Goal: Task Accomplishment & Management: Manage account settings

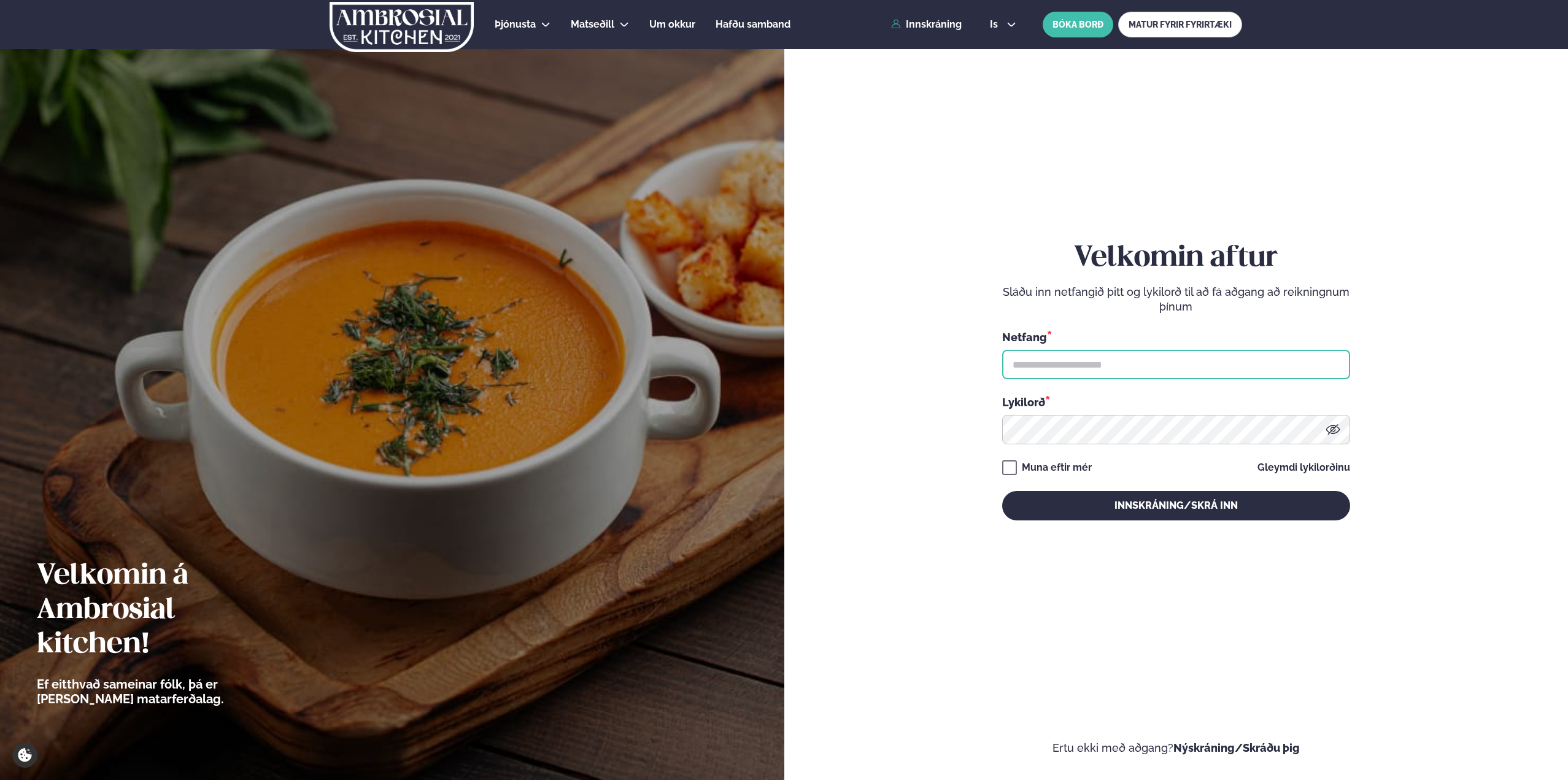
click at [1089, 367] on input "text" at bounding box center [1176, 365] width 348 height 30
type input "**********"
click at [1002, 491] on button "Innskráning/Skrá inn" at bounding box center [1176, 506] width 348 height 30
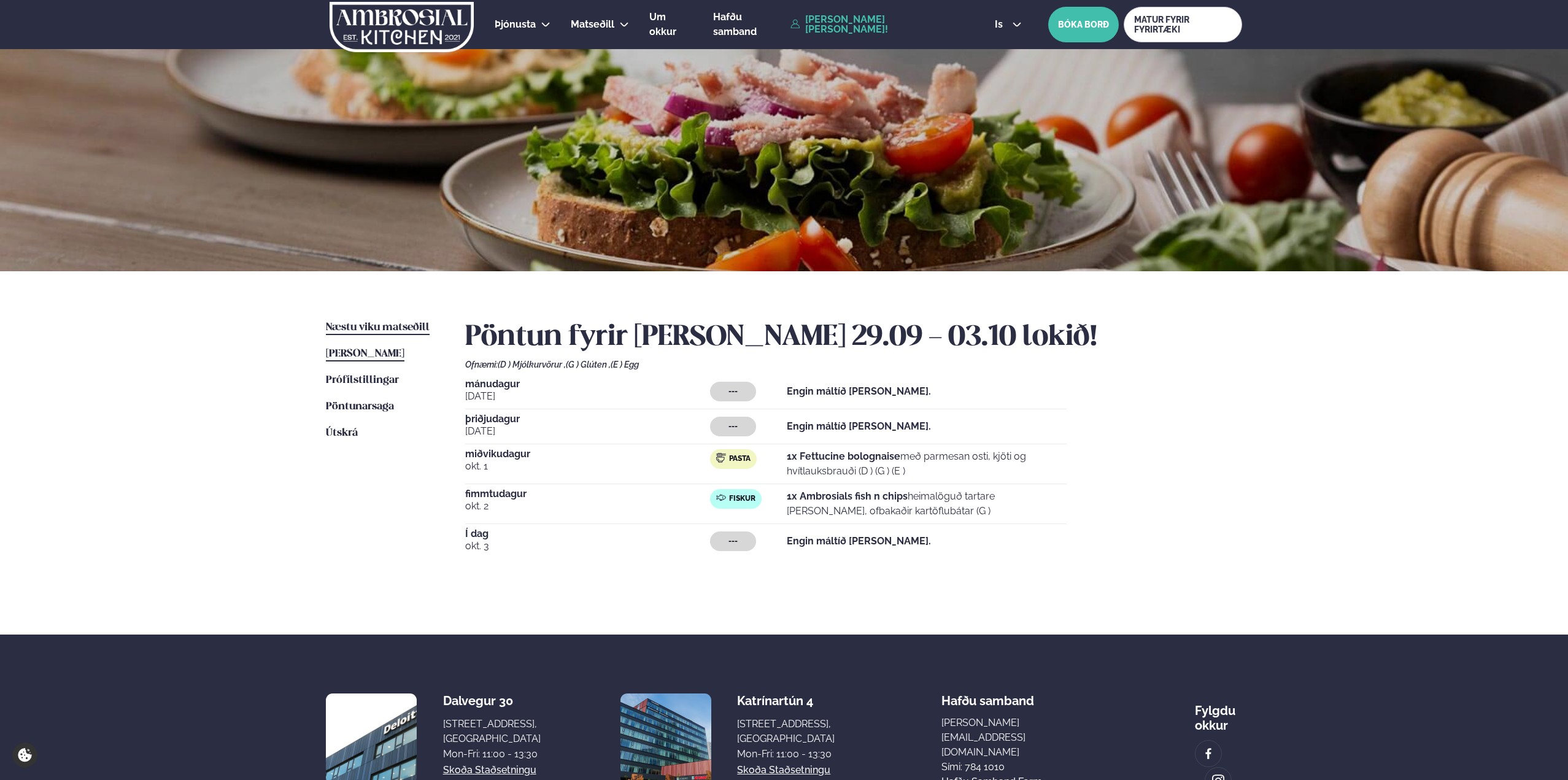
click at [385, 322] on link "Næstu [PERSON_NAME] matseðill Næsta vika" at bounding box center [378, 328] width 104 height 15
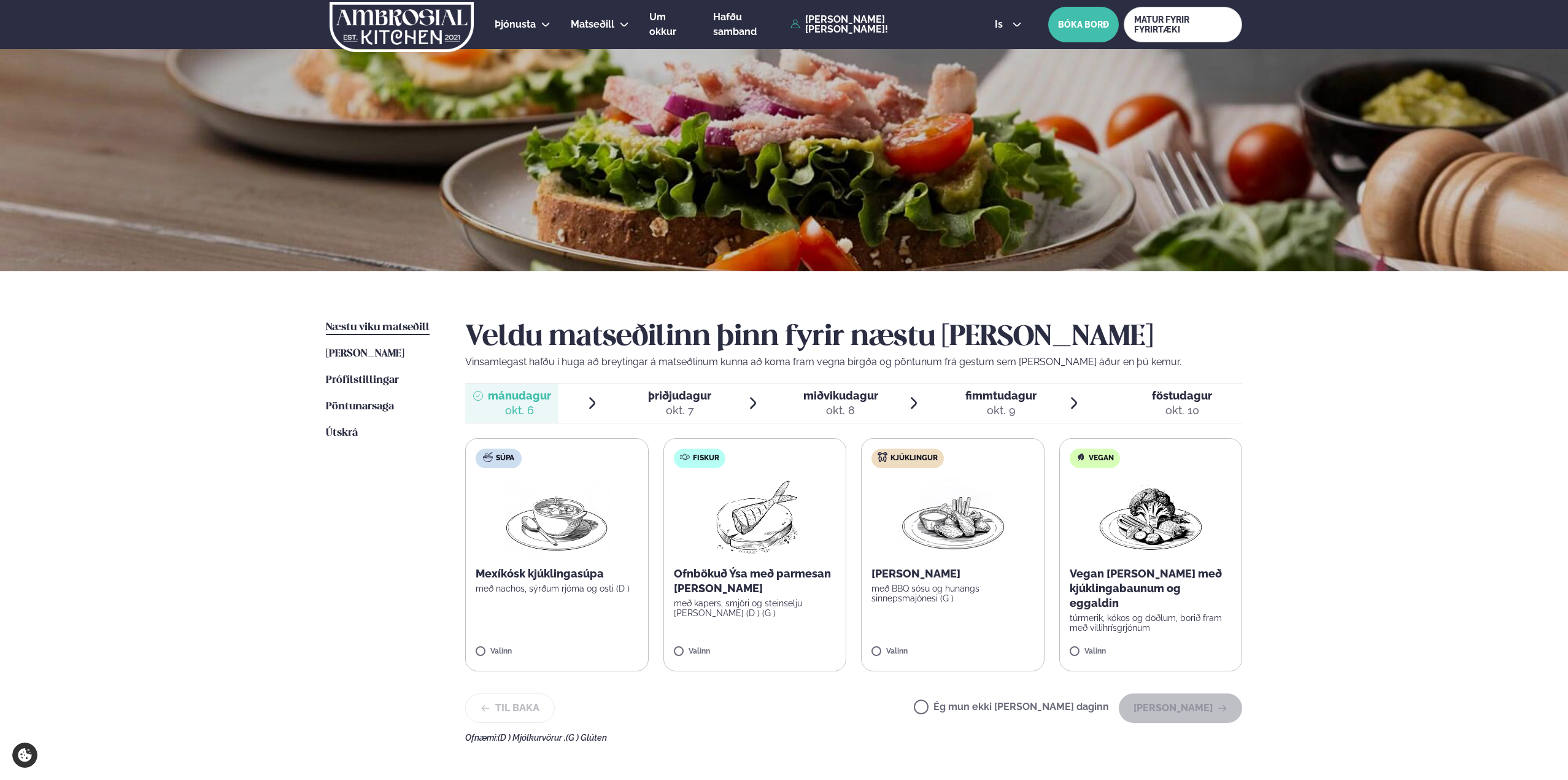
click at [854, 398] on span "miðvikudagur" at bounding box center [840, 395] width 75 height 13
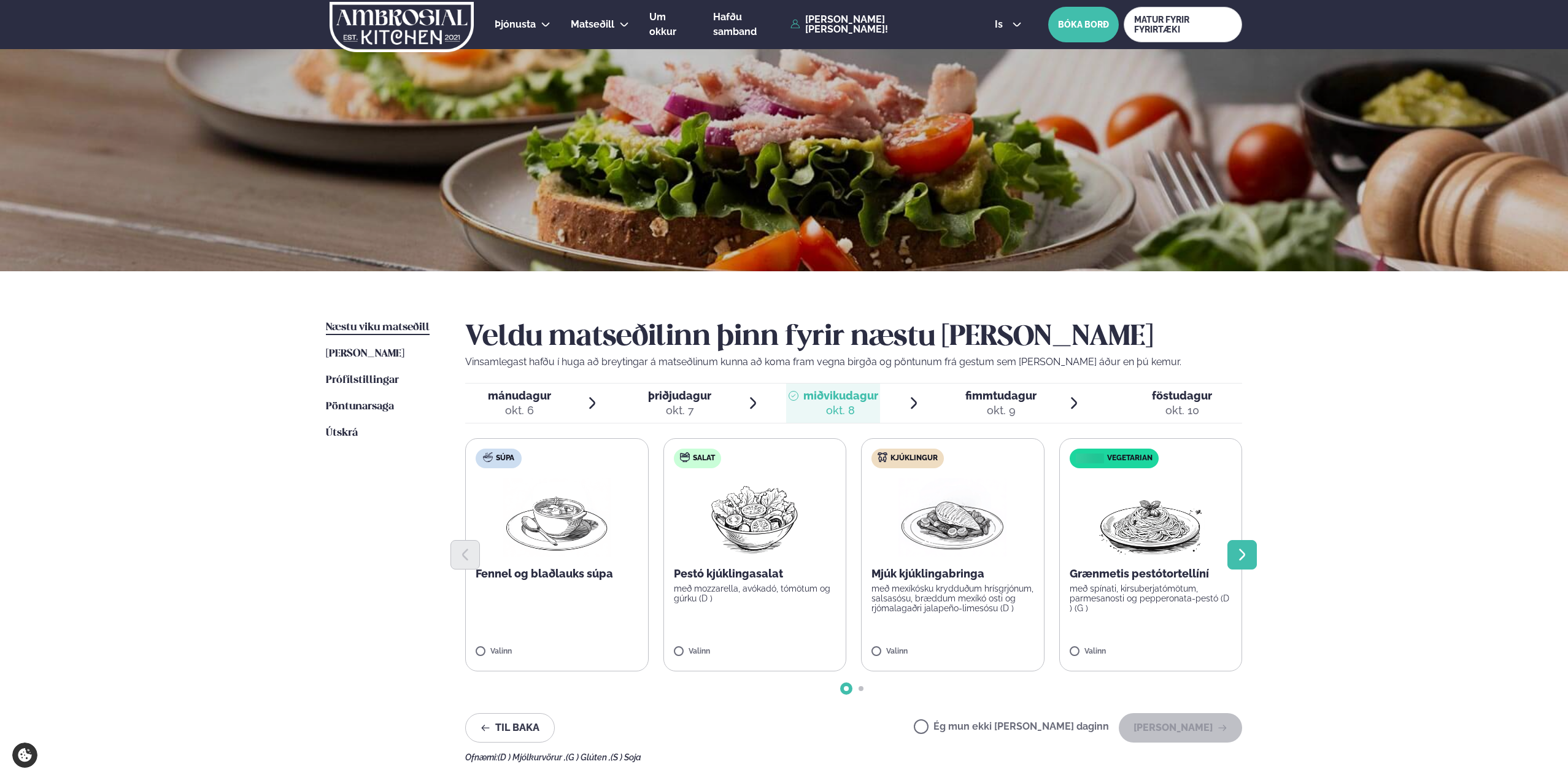
click at [1240, 553] on icon "Next slide" at bounding box center [1242, 555] width 15 height 15
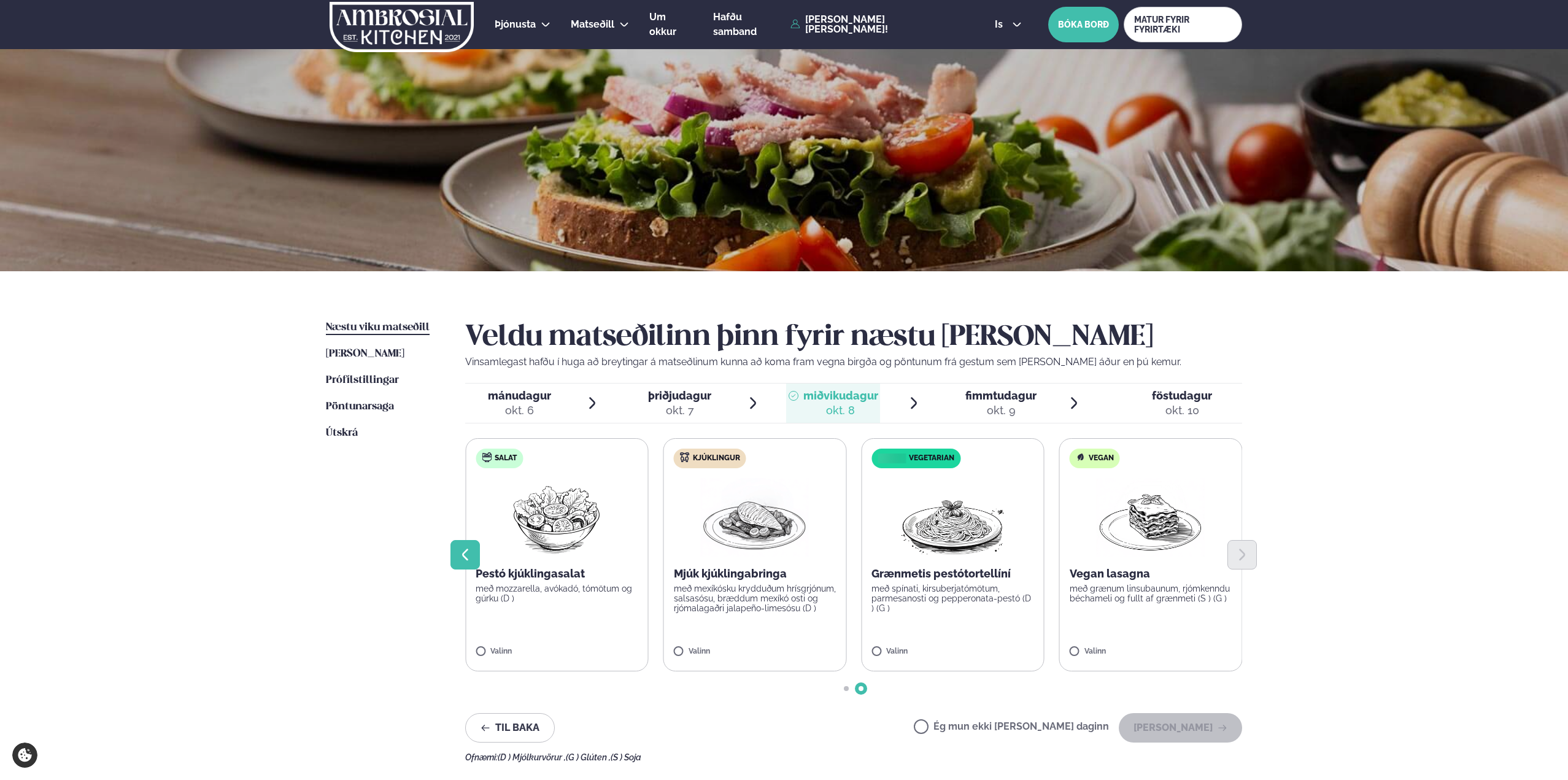
click at [463, 553] on icon "Previous slide" at bounding box center [465, 555] width 6 height 12
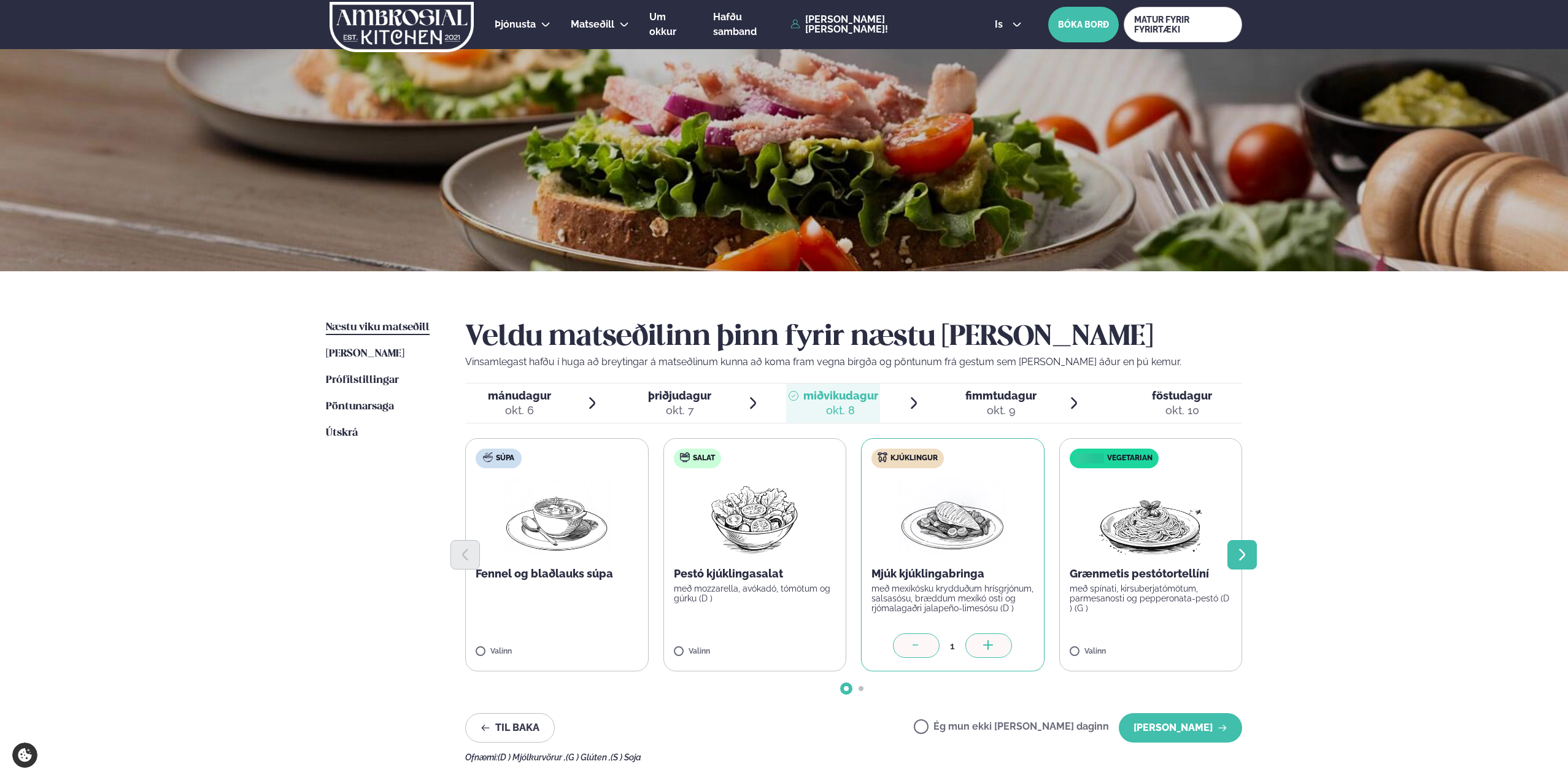
click at [1245, 557] on icon "Next slide" at bounding box center [1242, 555] width 15 height 15
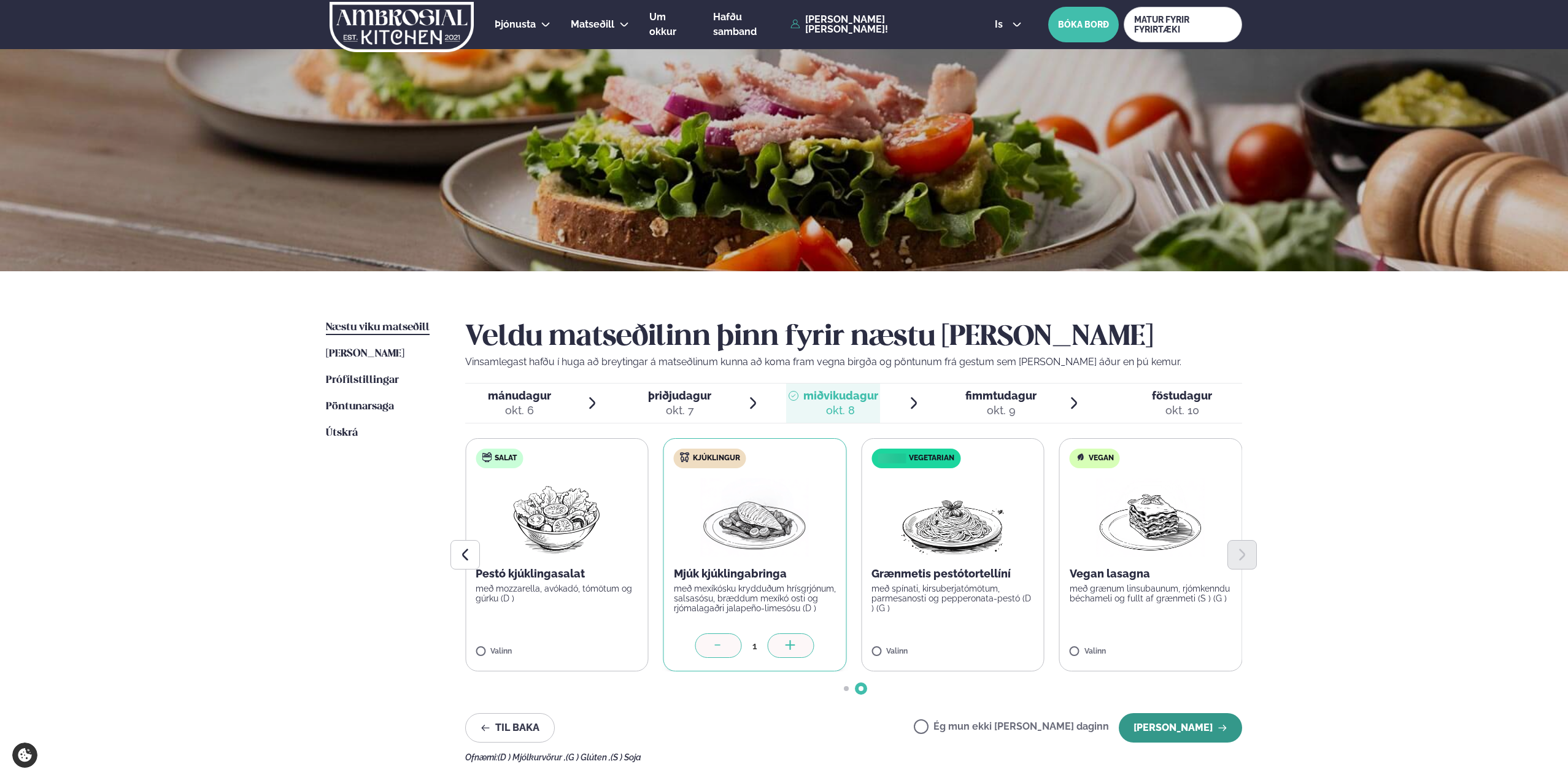
click at [1162, 721] on button "[PERSON_NAME]" at bounding box center [1181, 728] width 123 height 30
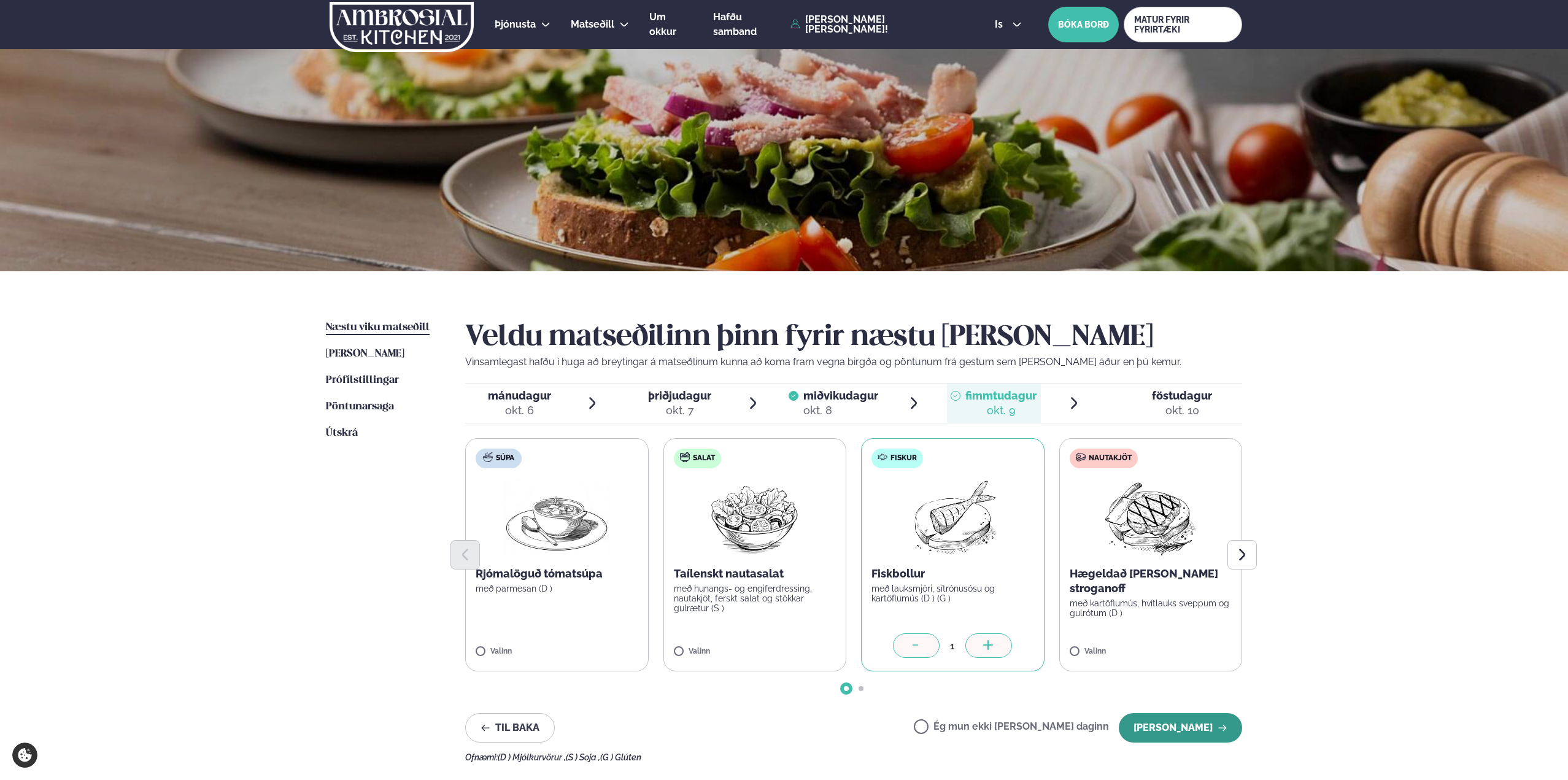
click at [1171, 721] on button "[PERSON_NAME]" at bounding box center [1181, 728] width 123 height 30
